Goal: Transaction & Acquisition: Book appointment/travel/reservation

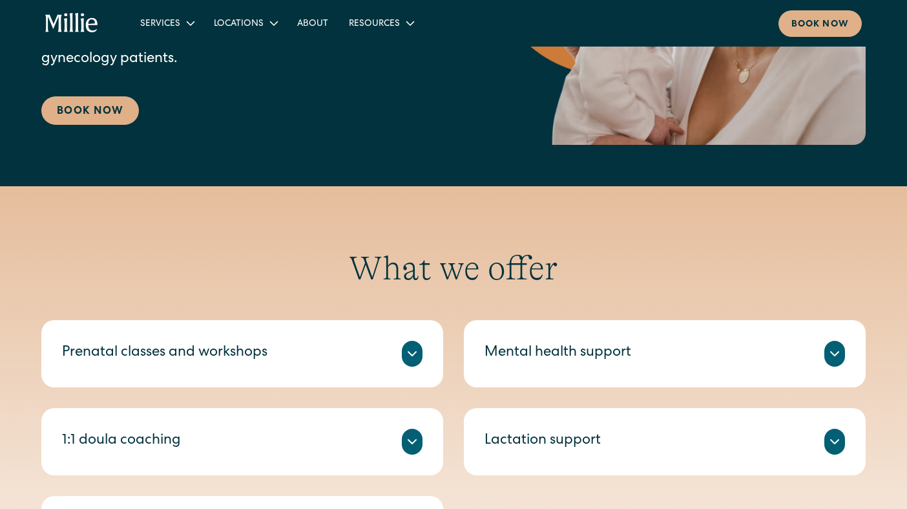
scroll to position [487, 0]
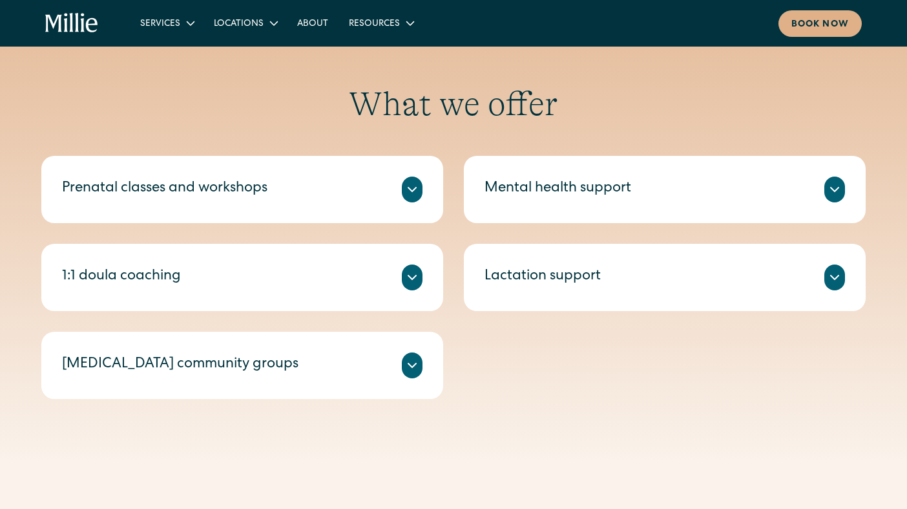
click at [213, 200] on div "Prenatal classes and workshops" at bounding box center [242, 189] width 361 height 26
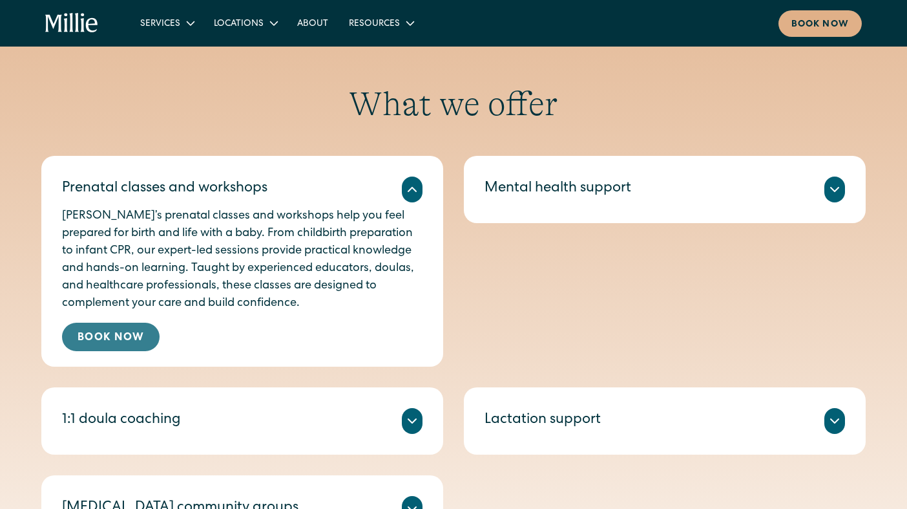
click at [119, 334] on link "Book Now" at bounding box center [111, 336] width 98 height 28
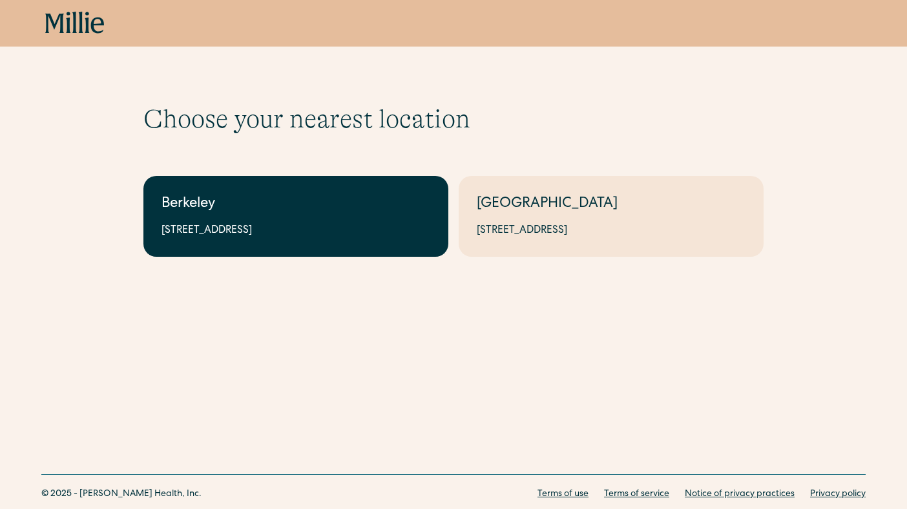
click at [253, 235] on div "2999 Regent St, Suite 524, Berkeley, CA 94705" at bounding box center [296, 231] width 269 height 16
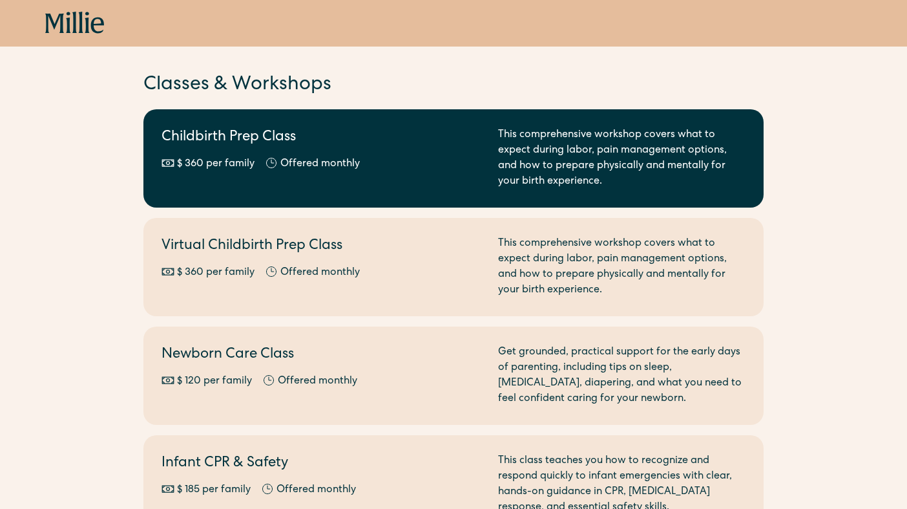
scroll to position [128, 0]
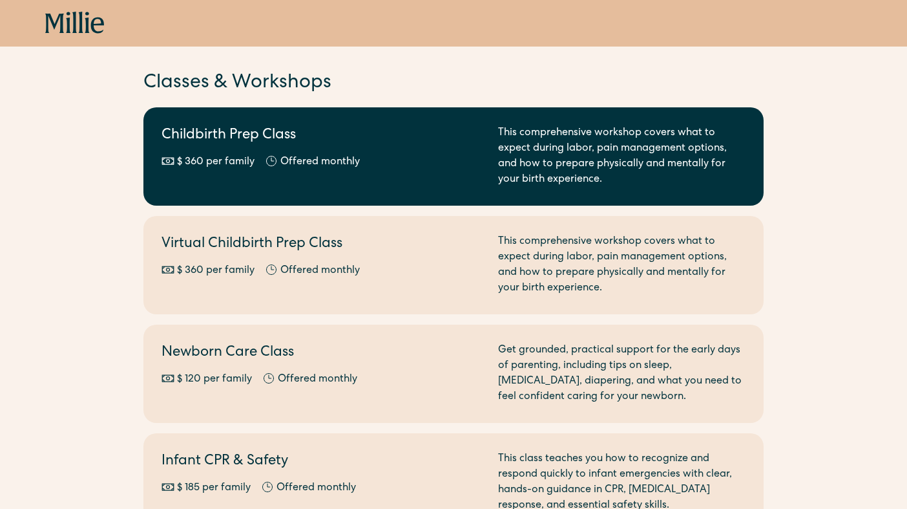
click at [328, 147] on div "Childbirth Prep Class $ 360 per family Offered monthly Every other month" at bounding box center [322, 156] width 321 height 62
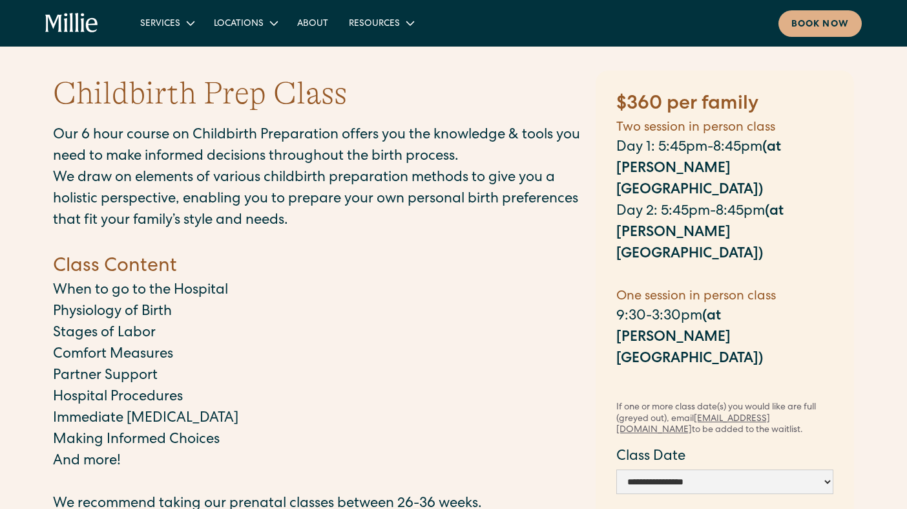
scroll to position [26, 0]
